Goal: Register for event/course

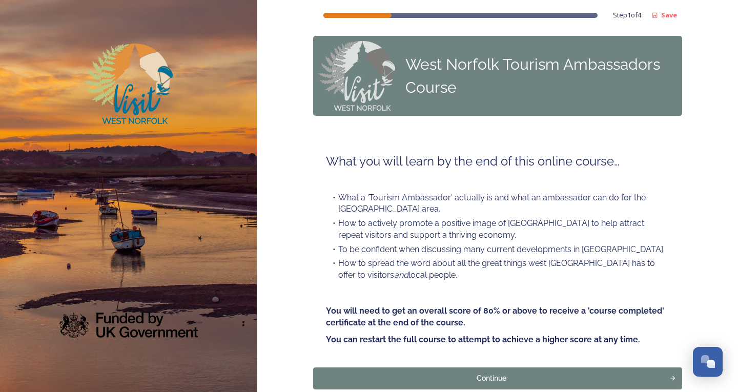
scroll to position [57, 0]
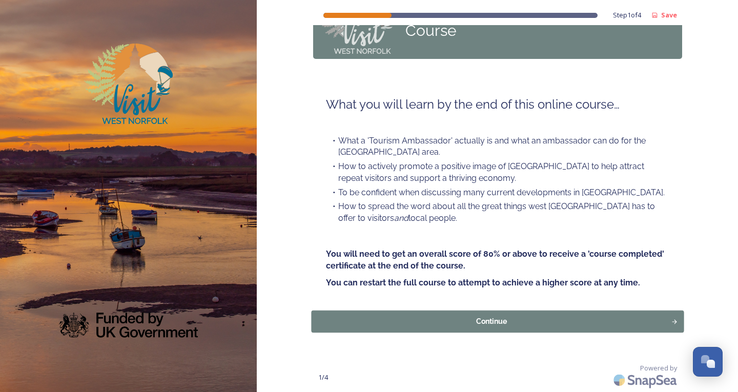
click at [504, 310] on button "Continue" at bounding box center [497, 321] width 373 height 22
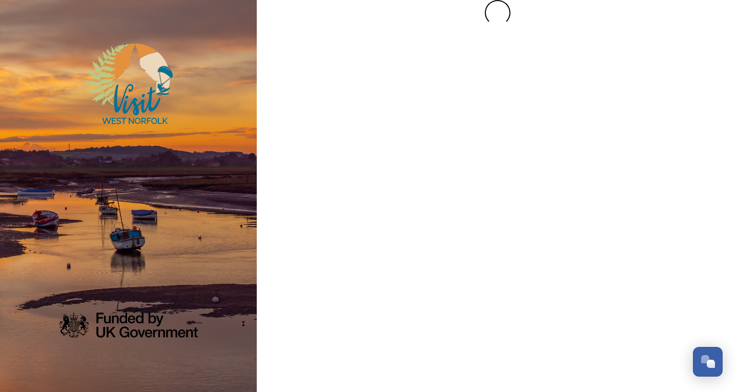
scroll to position [0, 0]
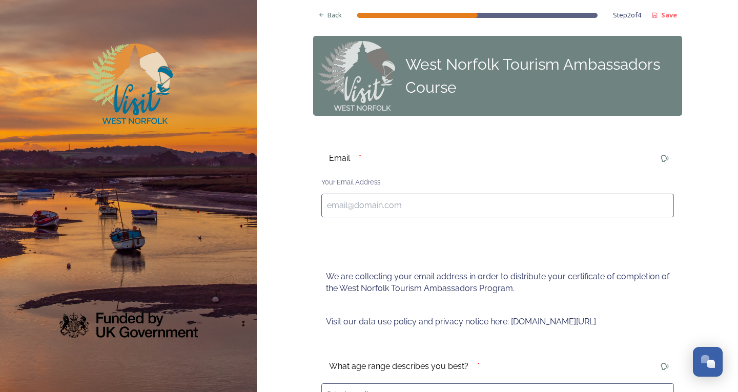
click at [374, 199] on input at bounding box center [498, 206] width 353 height 24
click at [403, 207] on input "448008@edu.cwa,ac,[GEOGRAPHIC_DATA]" at bounding box center [498, 206] width 353 height 24
click at [393, 205] on input "448008@edu.cwa,[DOMAIN_NAME]" at bounding box center [498, 206] width 353 height 24
click at [480, 197] on input "[EMAIL_ADDRESS][DOMAIN_NAME]" at bounding box center [498, 206] width 353 height 24
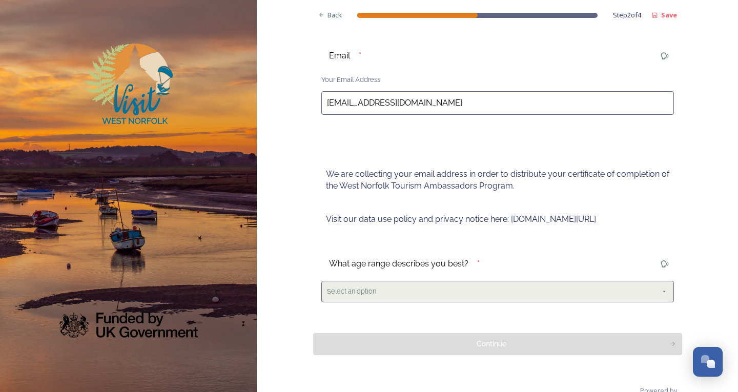
type input "[EMAIL_ADDRESS][DOMAIN_NAME]"
click at [426, 285] on div "Select an option" at bounding box center [498, 291] width 353 height 21
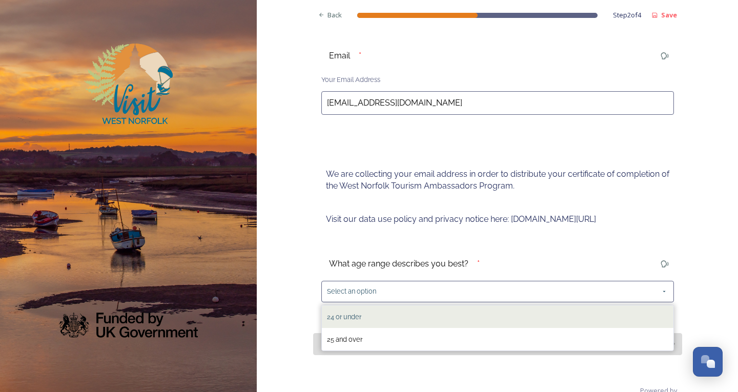
click at [397, 310] on div "24 or under" at bounding box center [498, 317] width 352 height 23
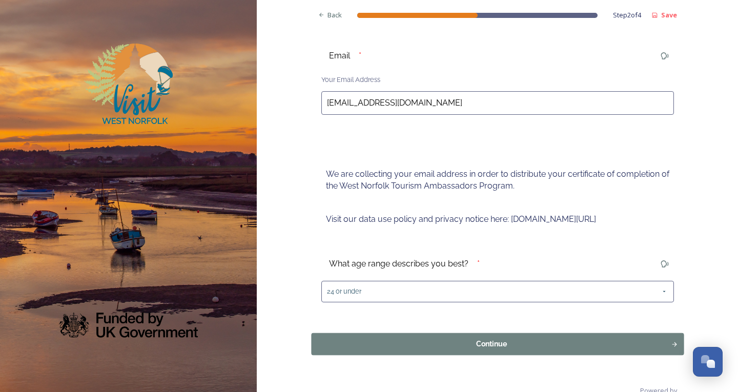
click at [507, 335] on button "Continue" at bounding box center [497, 344] width 373 height 22
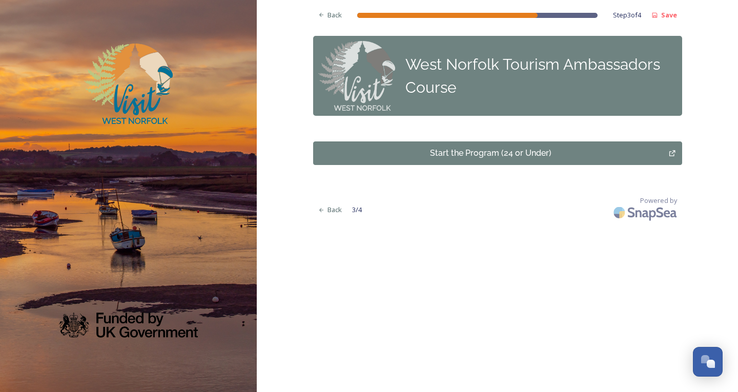
click at [585, 156] on div "Start the Program (24 or Under)" at bounding box center [491, 153] width 345 height 12
